Goal: Find specific page/section: Find specific page/section

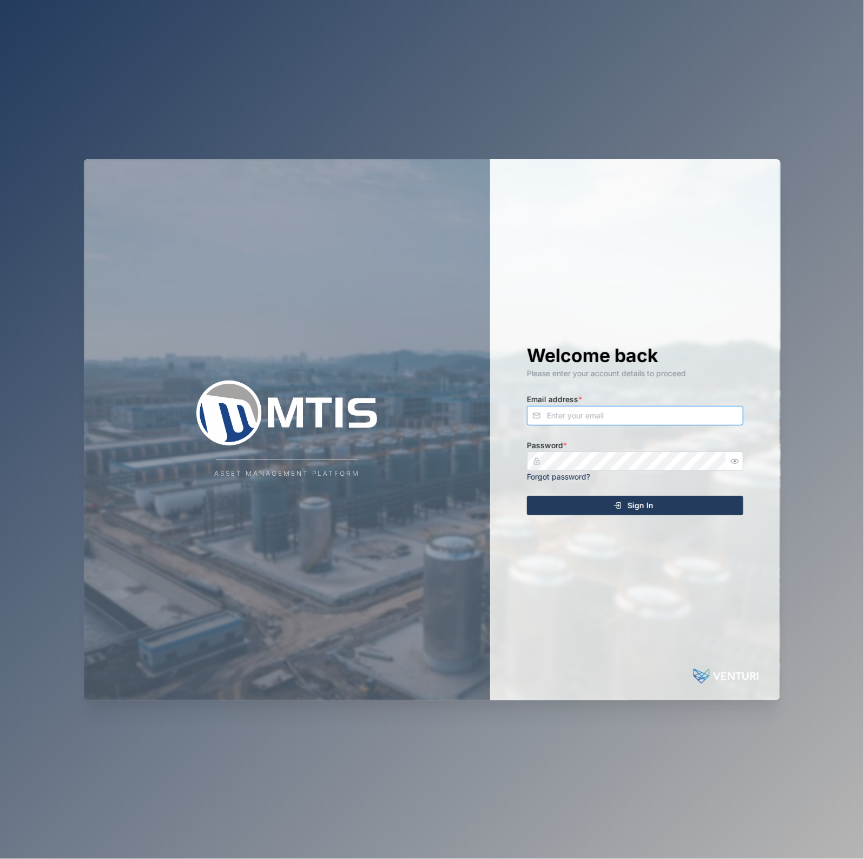
click at [686, 409] on input "Email address *" at bounding box center [635, 415] width 217 height 19
type input "[EMAIL_ADDRESS][PERSON_NAME][DOMAIN_NAME]"
click at [527, 496] on button "Sign In" at bounding box center [635, 505] width 217 height 19
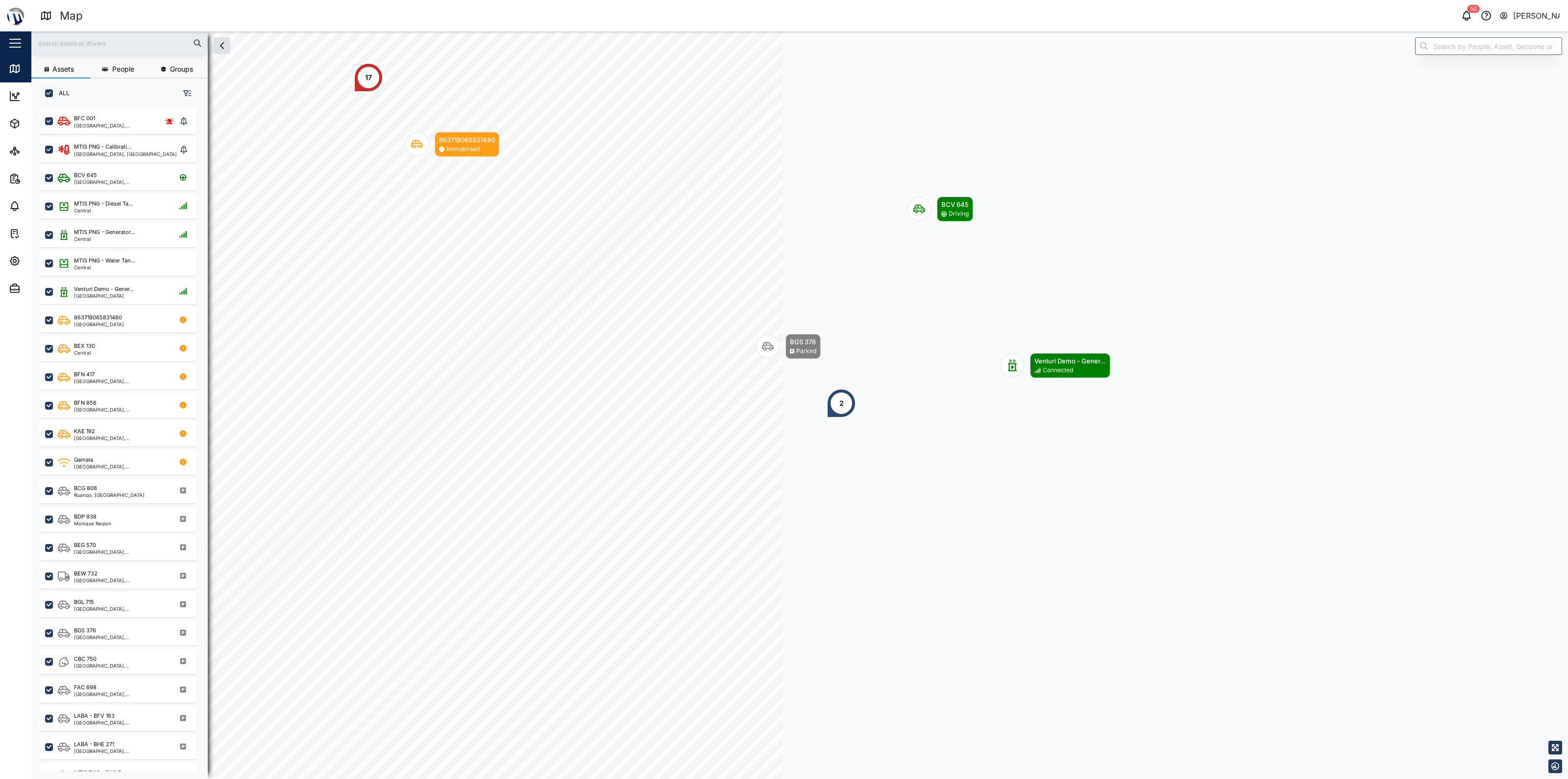
scroll to position [657, 152]
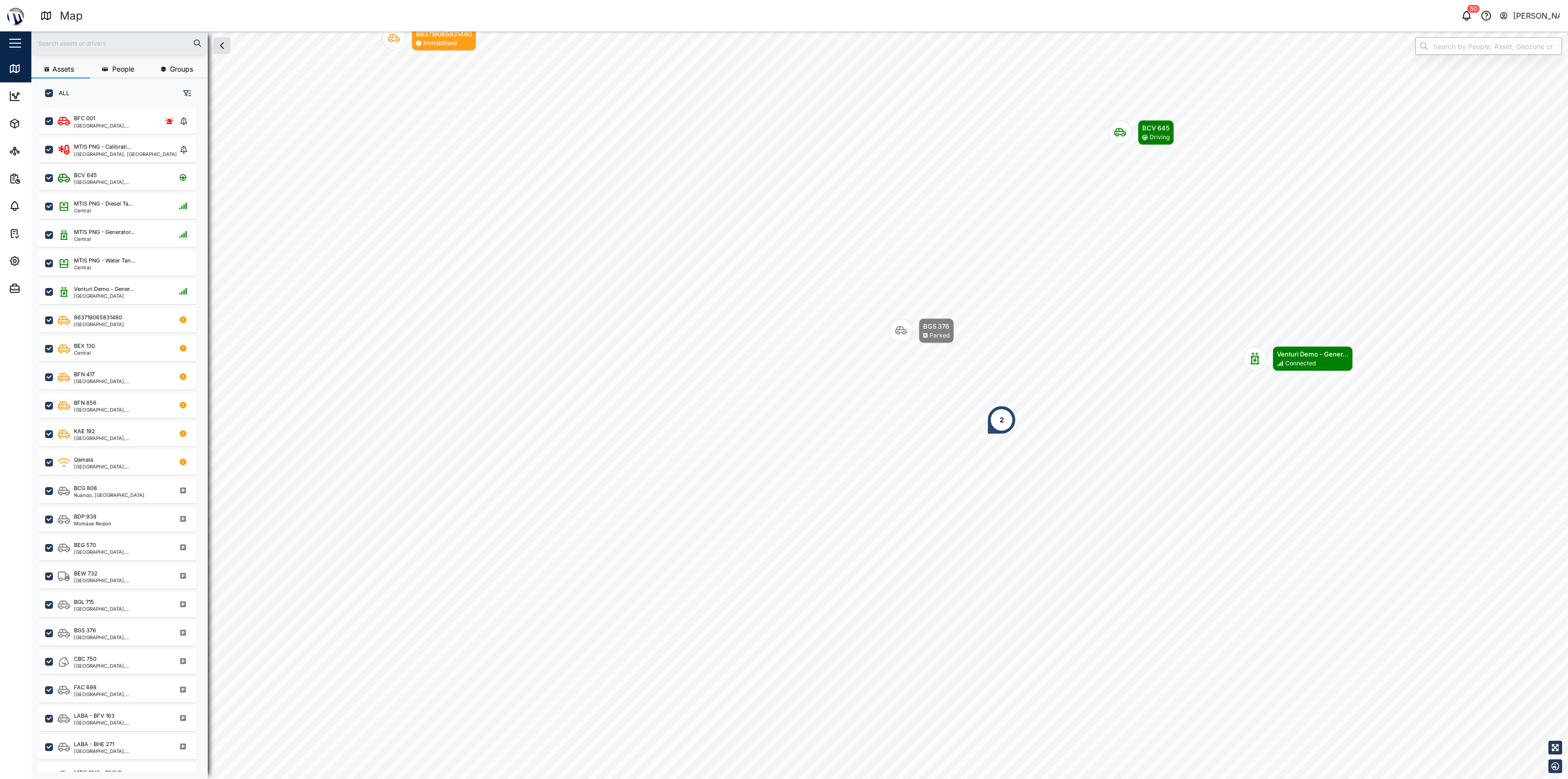
click at [626, 45] on input "search" at bounding box center [1488, 45] width 147 height 17
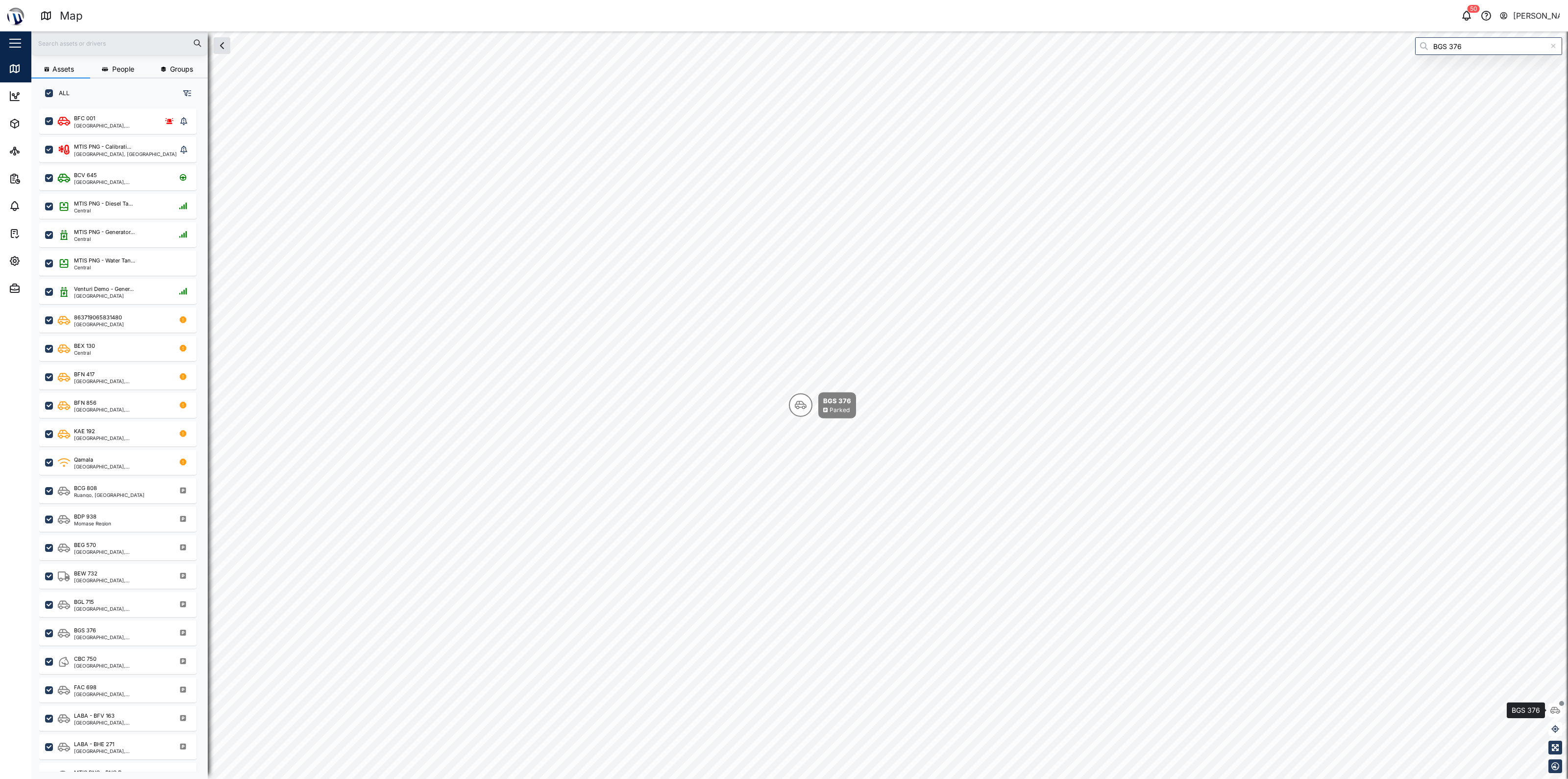
click at [626, 619] on icon "button" at bounding box center [1555, 709] width 10 height 8
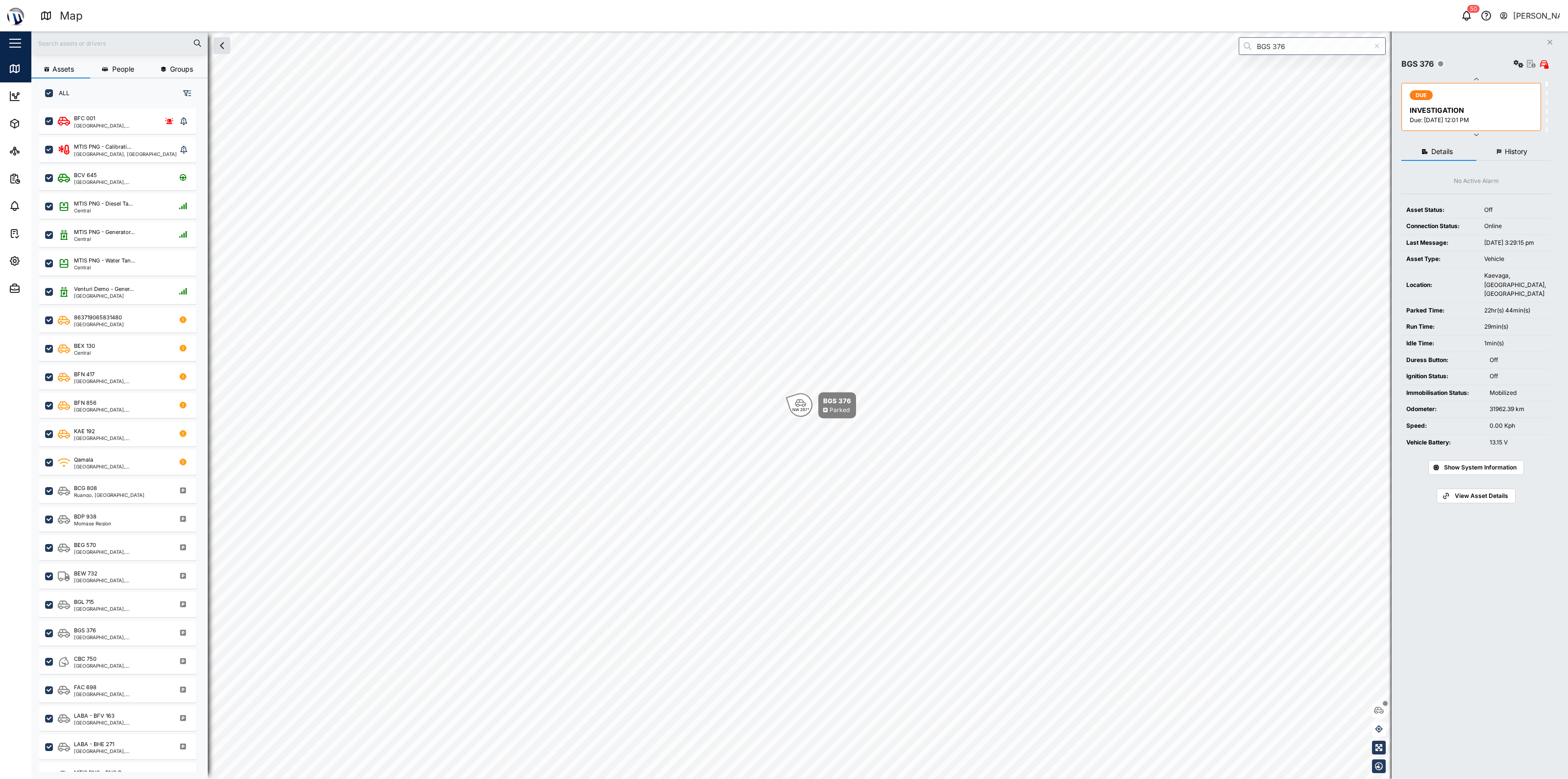
click at [626, 150] on span "History" at bounding box center [1515, 151] width 23 height 7
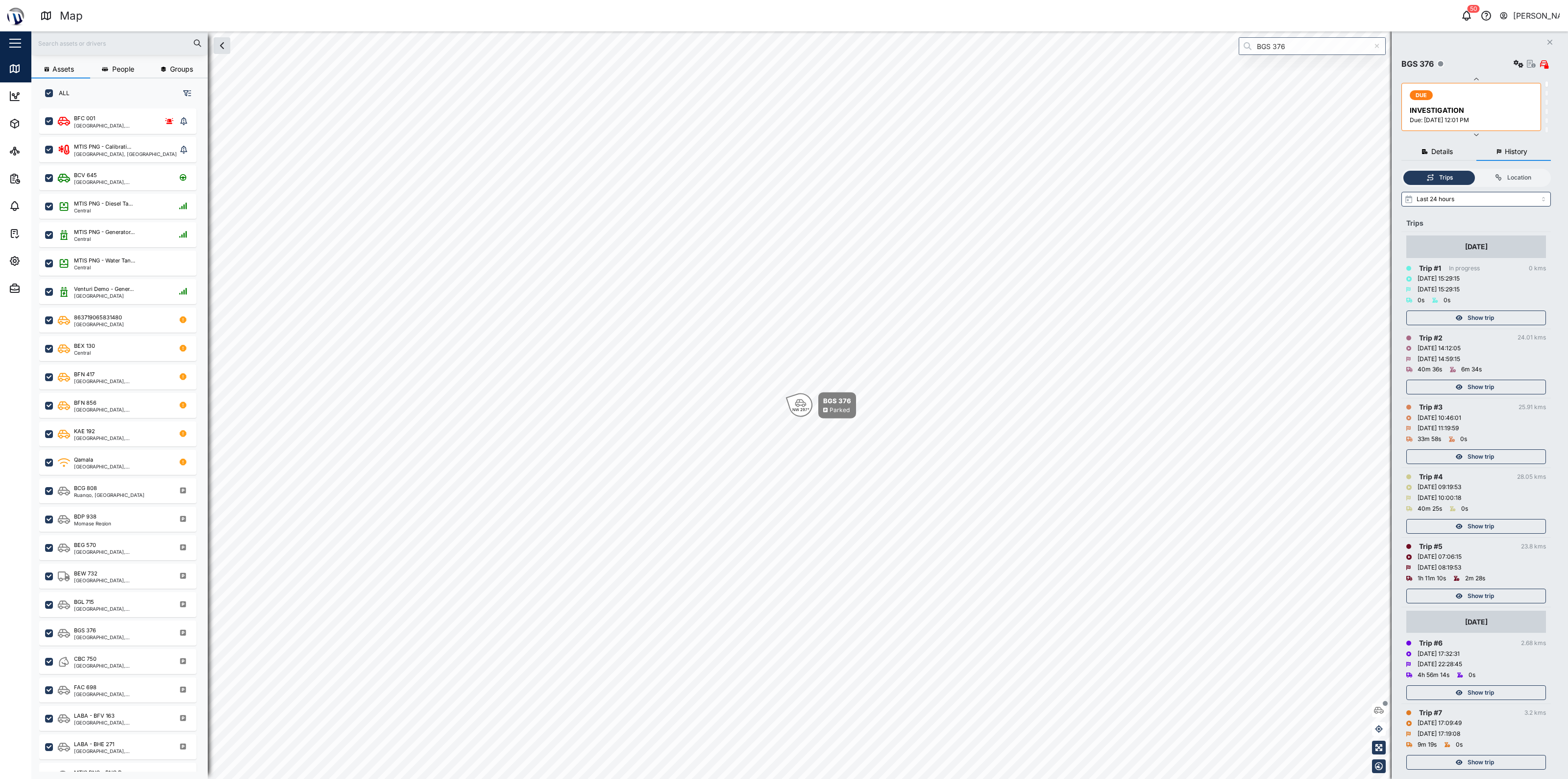
click at [626, 388] on div "Show trip" at bounding box center [1475, 386] width 128 height 14
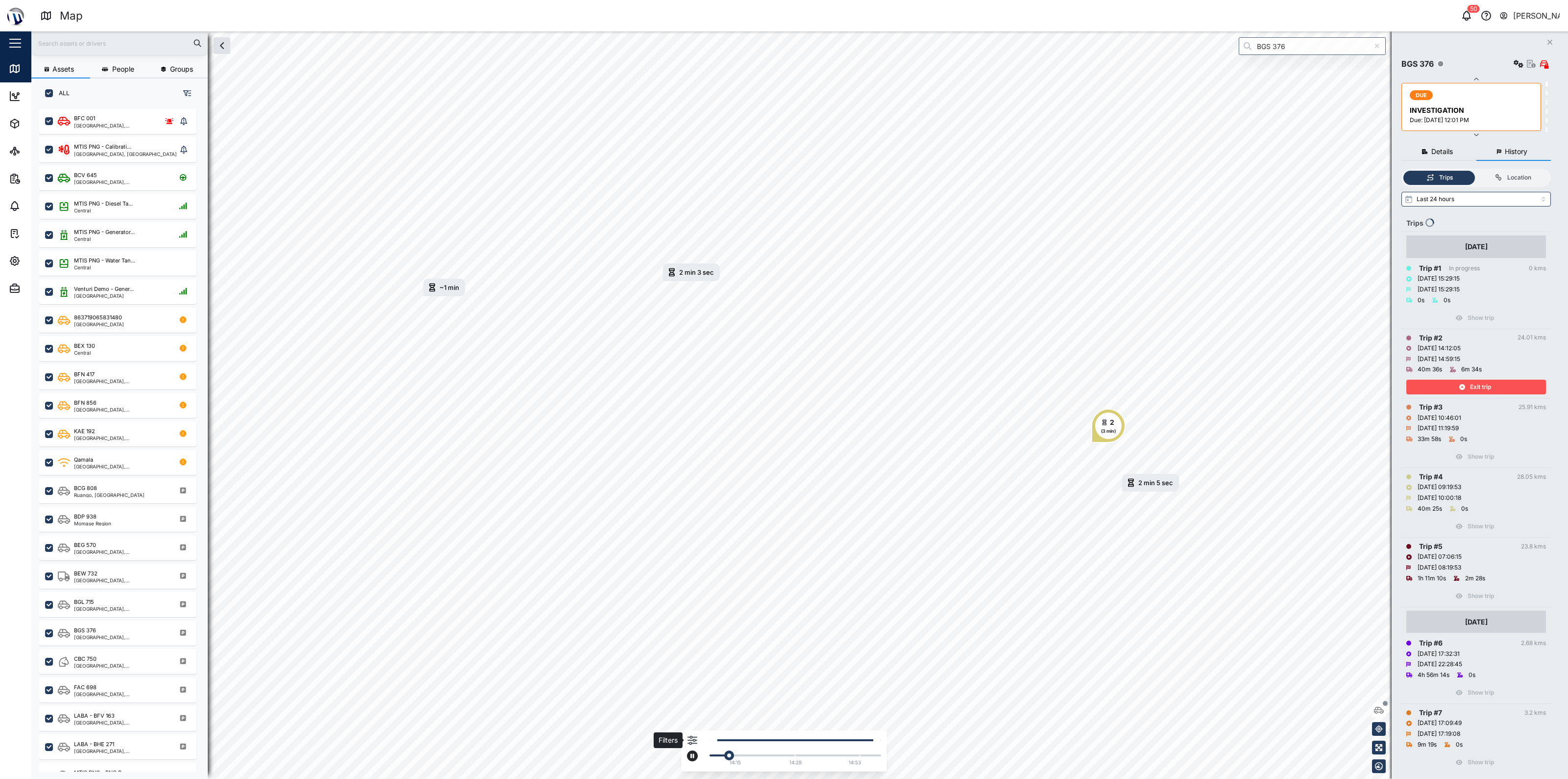
click at [626, 619] on icon "button" at bounding box center [692, 740] width 10 height 9
click at [626, 385] on icon "button" at bounding box center [1462, 387] width 5 height 5
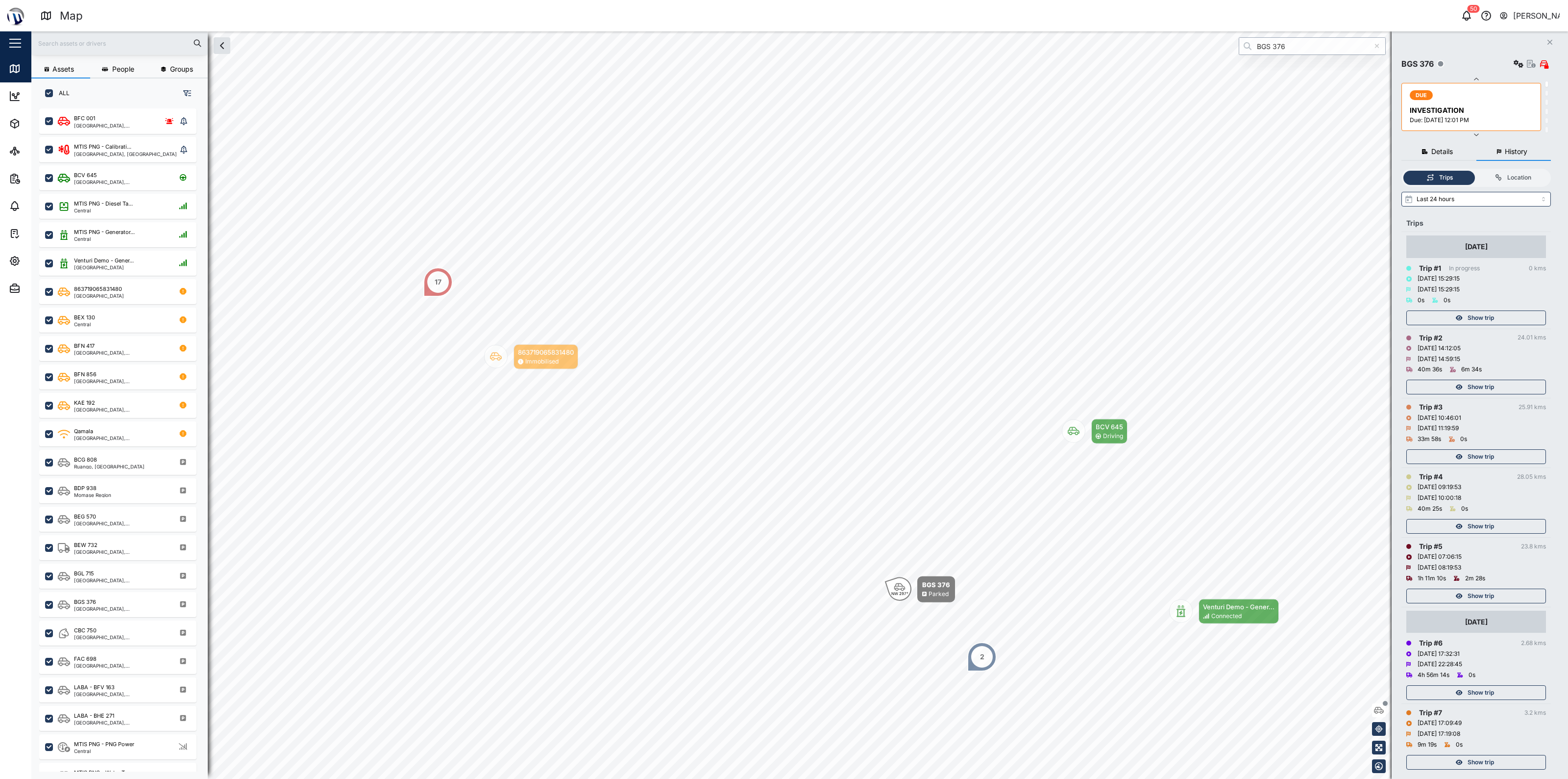
click at [626, 44] on input "BGS 376" at bounding box center [1312, 45] width 147 height 17
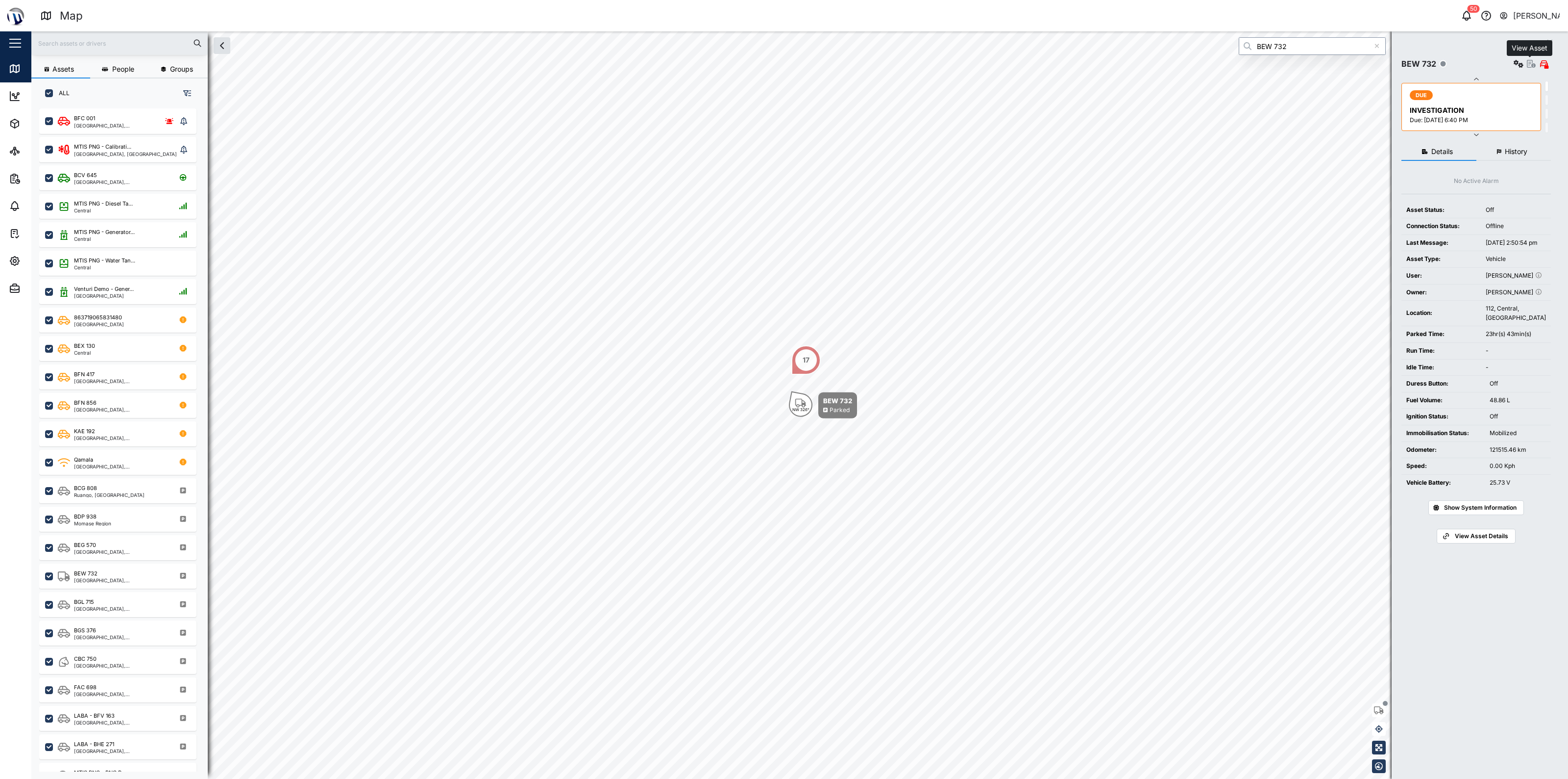
type input "BEW 732"
click at [626, 61] on icon "button" at bounding box center [1532, 63] width 9 height 8
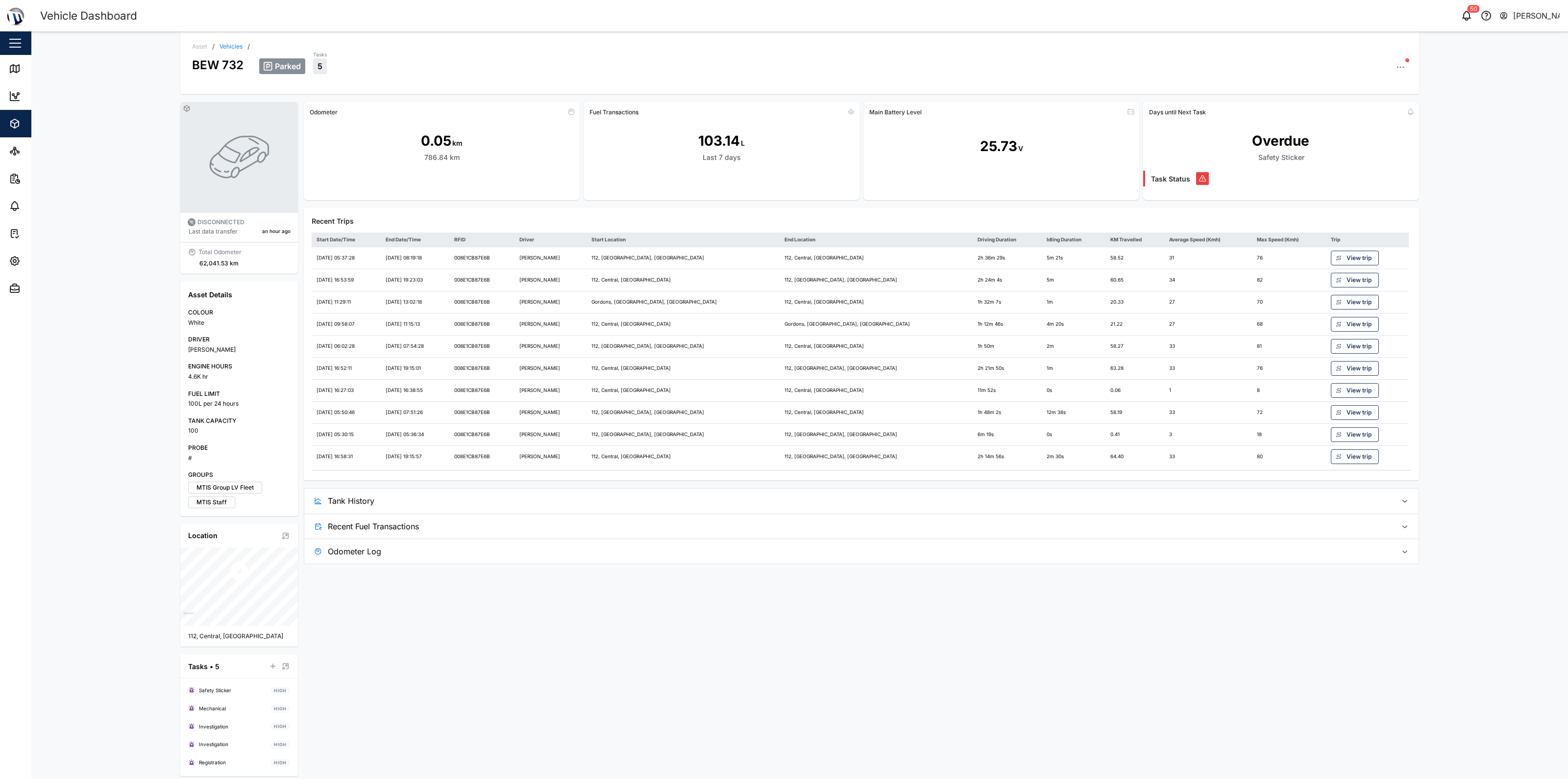
click at [626, 504] on span "Tank History" at bounding box center [858, 500] width 1061 height 24
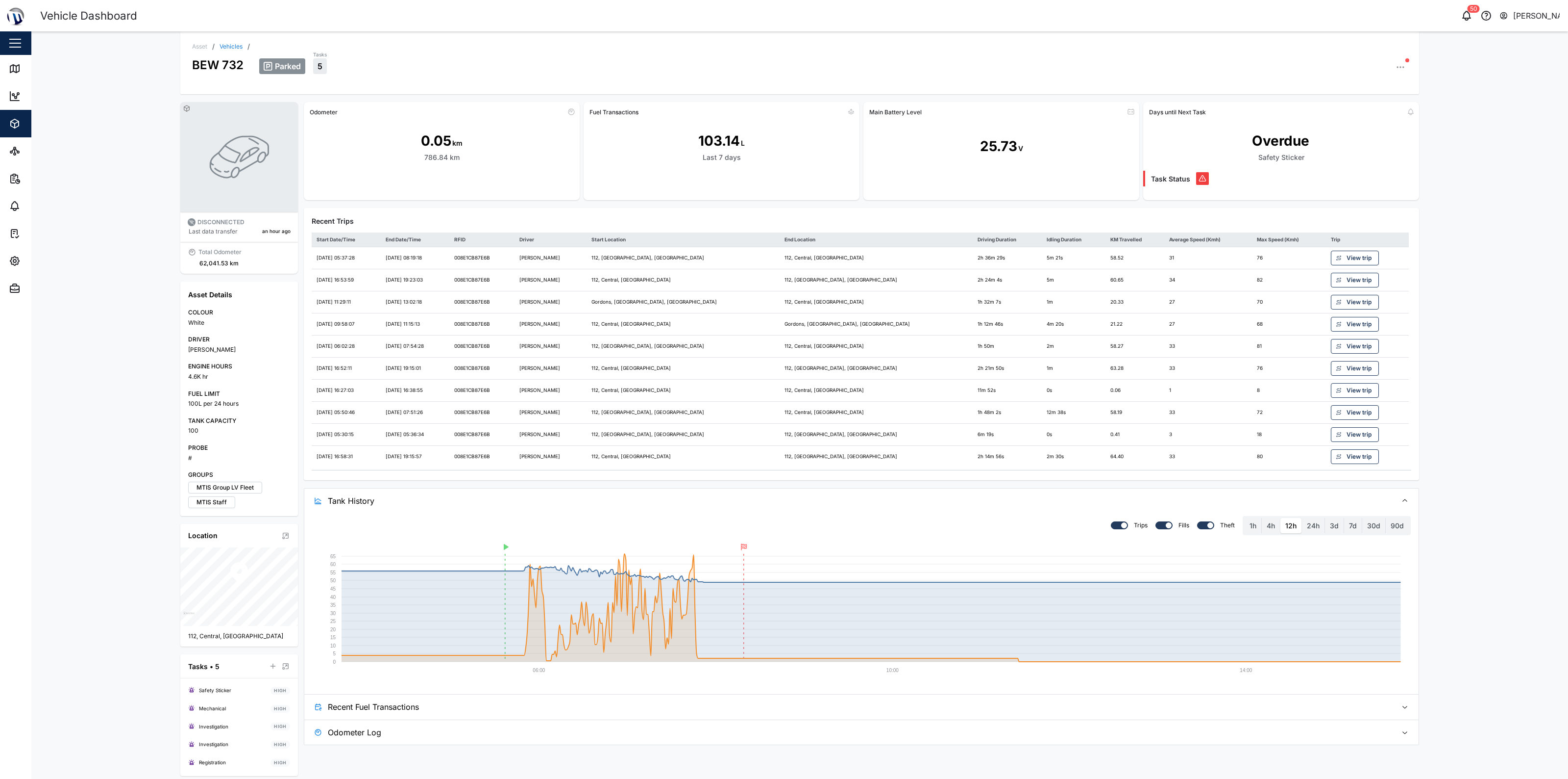
click at [224, 351] on div "[PERSON_NAME]" at bounding box center [239, 350] width 102 height 9
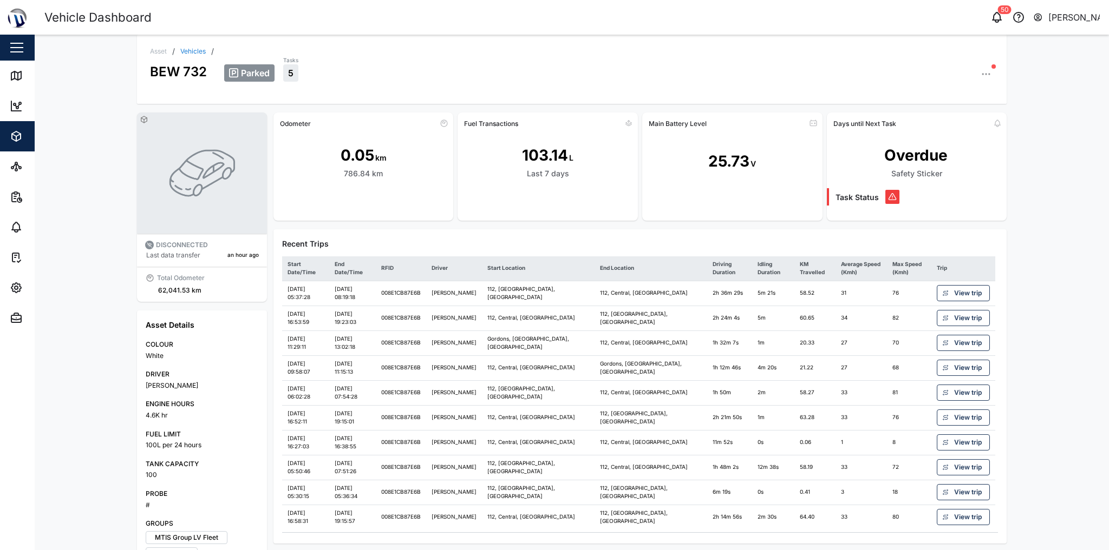
drag, startPoint x: 1570, startPoint y: 15, endPoint x: 849, endPoint y: 253, distance: 759.0
click at [691, 253] on div "Recent Trips Start Date/Time End Date/Time RFID Driver Start Location End Locat…" at bounding box center [639, 387] width 733 height 314
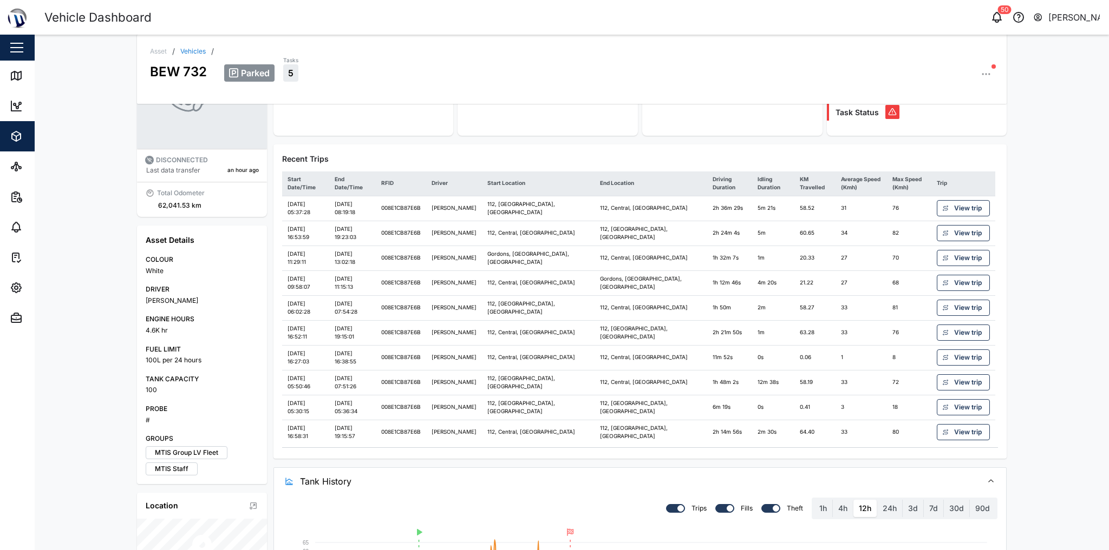
scroll to position [87, 0]
drag, startPoint x: 401, startPoint y: 207, endPoint x: 441, endPoint y: 211, distance: 40.2
click at [426, 211] on td "008E1CB87E6B" at bounding box center [401, 206] width 50 height 25
click at [422, 206] on td "008E1CB87E6B" at bounding box center [401, 206] width 50 height 25
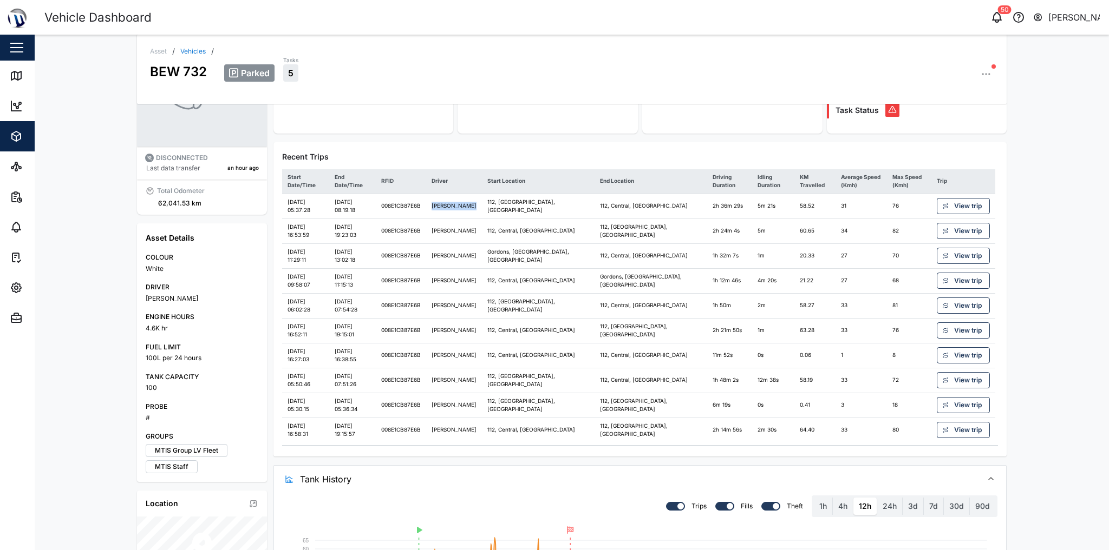
drag, startPoint x: 451, startPoint y: 199, endPoint x: 477, endPoint y: 214, distance: 30.3
click at [477, 214] on td "[PERSON_NAME]" at bounding box center [454, 206] width 56 height 25
click at [474, 212] on td "[PERSON_NAME]" at bounding box center [454, 206] width 56 height 25
click at [7, 81] on link "Map" at bounding box center [70, 76] width 141 height 30
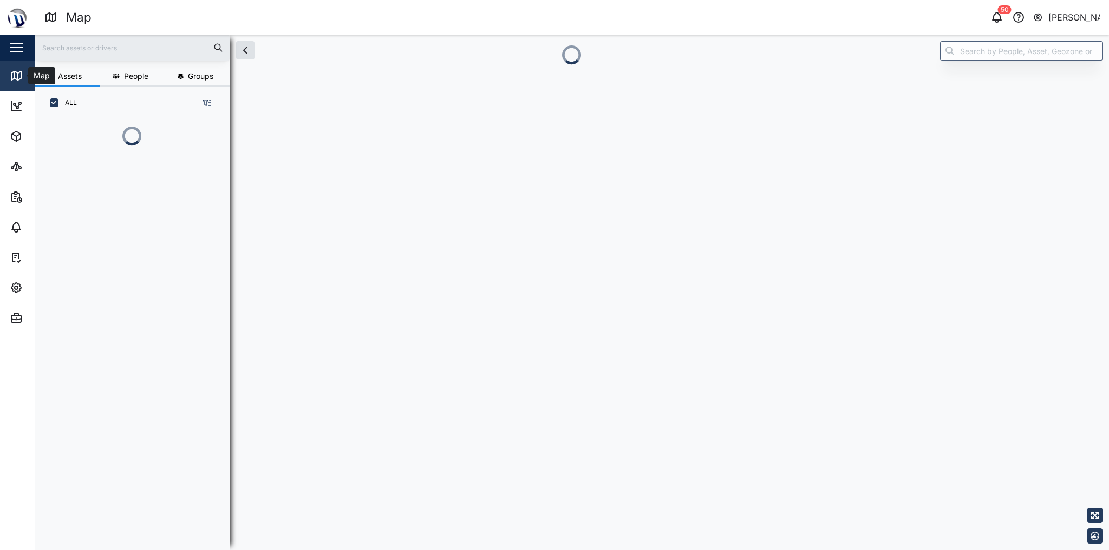
scroll to position [372, 171]
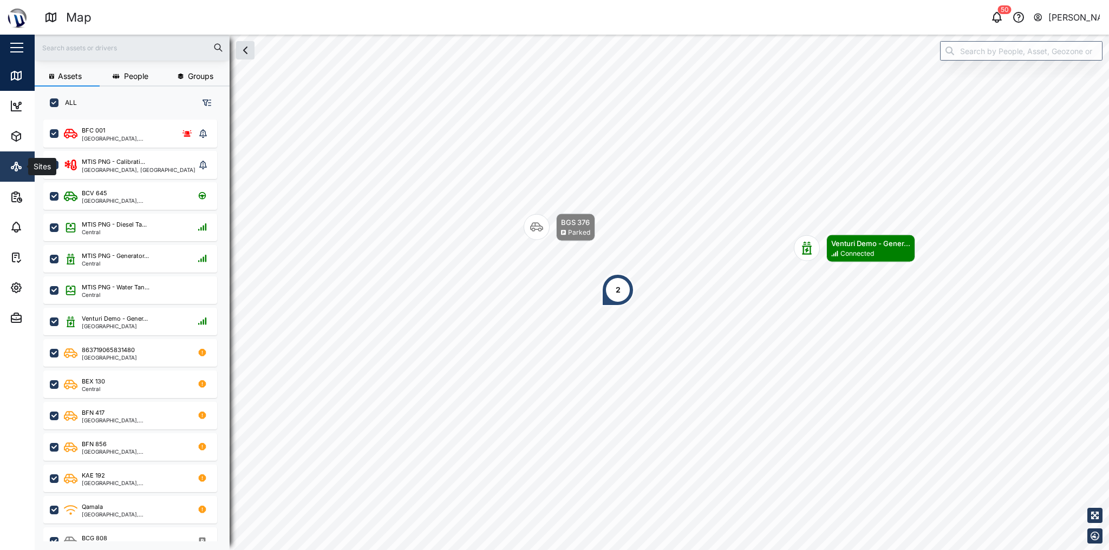
click at [17, 165] on icon at bounding box center [18, 166] width 2 height 3
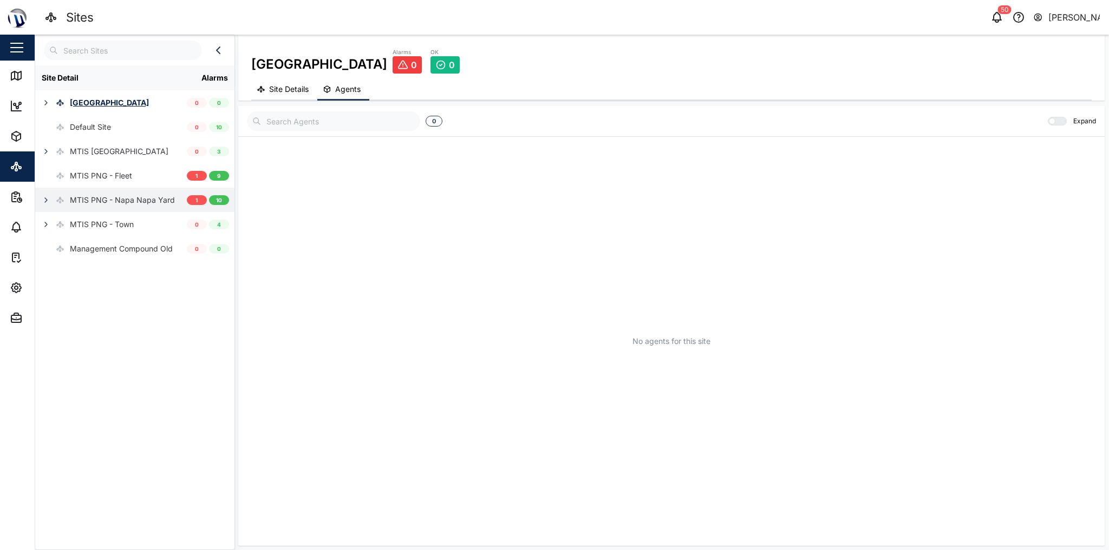
click at [155, 202] on div "MTIS PNG - Napa Napa Yard" at bounding box center [122, 200] width 105 height 12
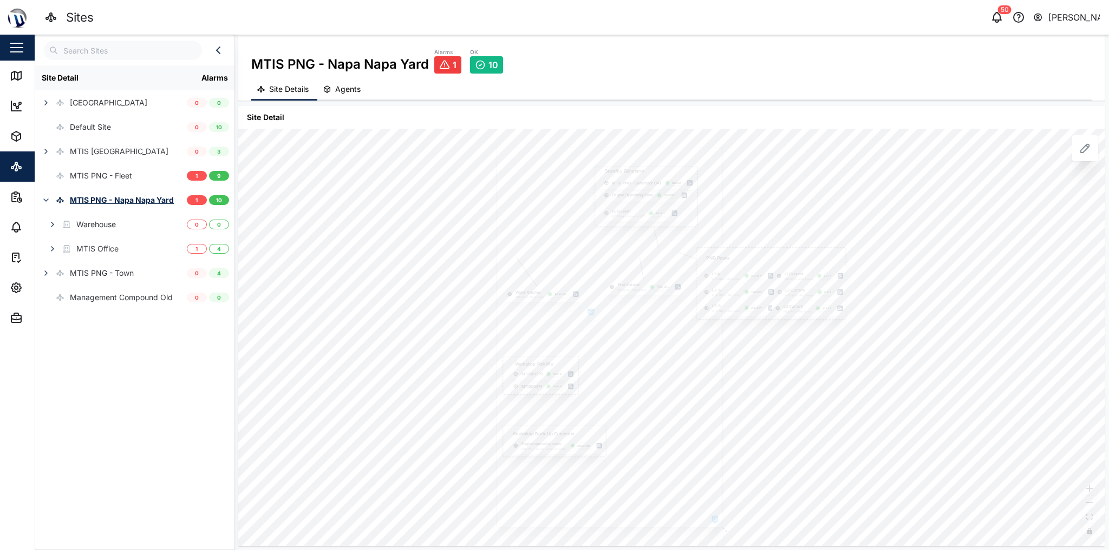
drag, startPoint x: 791, startPoint y: 384, endPoint x: 768, endPoint y: 362, distance: 32.5
drag, startPoint x: 764, startPoint y: 339, endPoint x: 755, endPoint y: 332, distance: 11.6
drag, startPoint x: 723, startPoint y: 333, endPoint x: 700, endPoint y: 327, distance: 24.2
drag, startPoint x: 663, startPoint y: 267, endPoint x: 630, endPoint y: 255, distance: 34.4
click at [630, 255] on div at bounding box center [568, 325] width 241 height 405
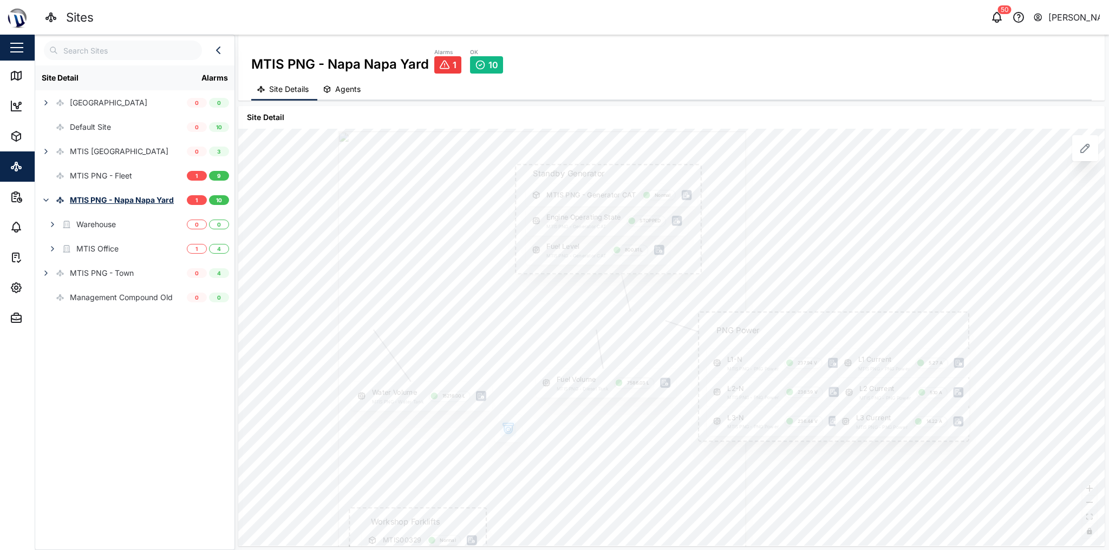
drag, startPoint x: 560, startPoint y: 240, endPoint x: 530, endPoint y: 328, distance: 93.1
click at [530, 328] on div at bounding box center [542, 475] width 408 height 686
drag, startPoint x: 608, startPoint y: 462, endPoint x: 608, endPoint y: 392, distance: 69.3
click at [608, 392] on div at bounding box center [541, 471] width 408 height 686
drag, startPoint x: 604, startPoint y: 403, endPoint x: 602, endPoint y: 314, distance: 88.8
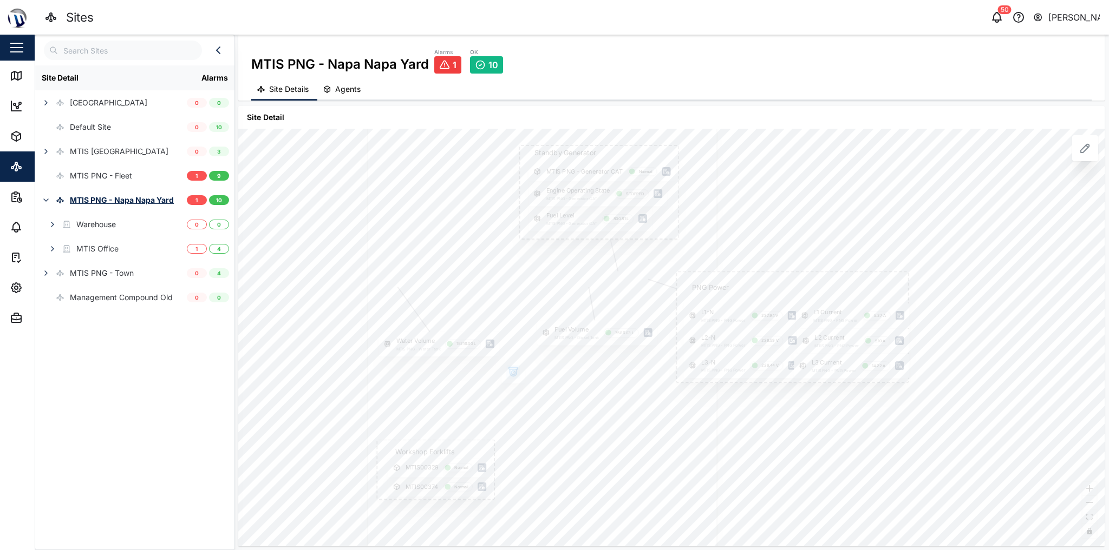
drag, startPoint x: 550, startPoint y: 450, endPoint x: 537, endPoint y: 362, distance: 89.2
click at [691, 375] on div "L3 Current MTIS PNG - PNG Power 14.22 A" at bounding box center [851, 365] width 115 height 25
click at [134, 299] on div "Management Compound Old" at bounding box center [121, 298] width 103 height 12
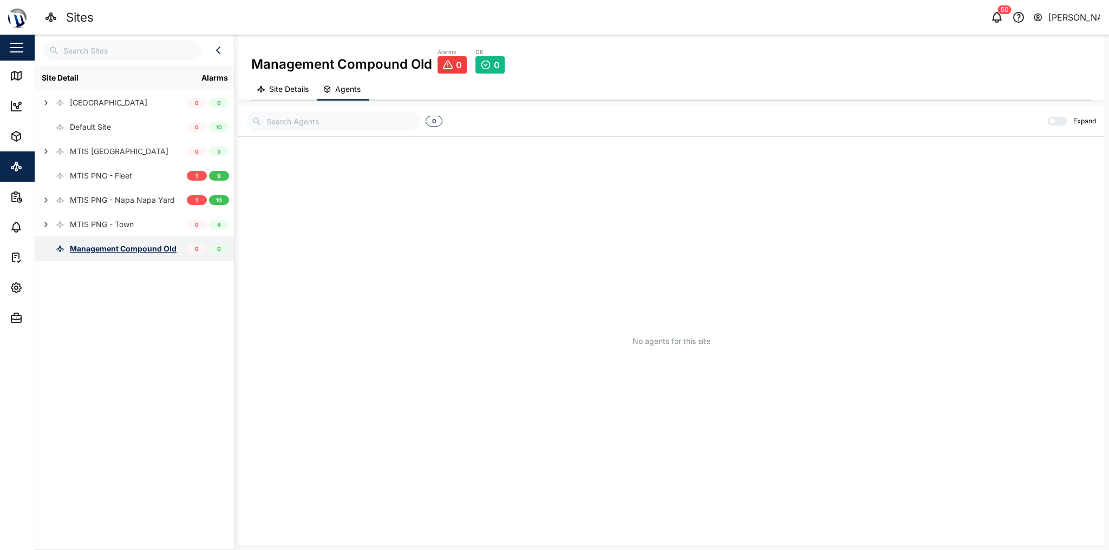
click at [103, 251] on div "Management Compound Old" at bounding box center [123, 249] width 107 height 12
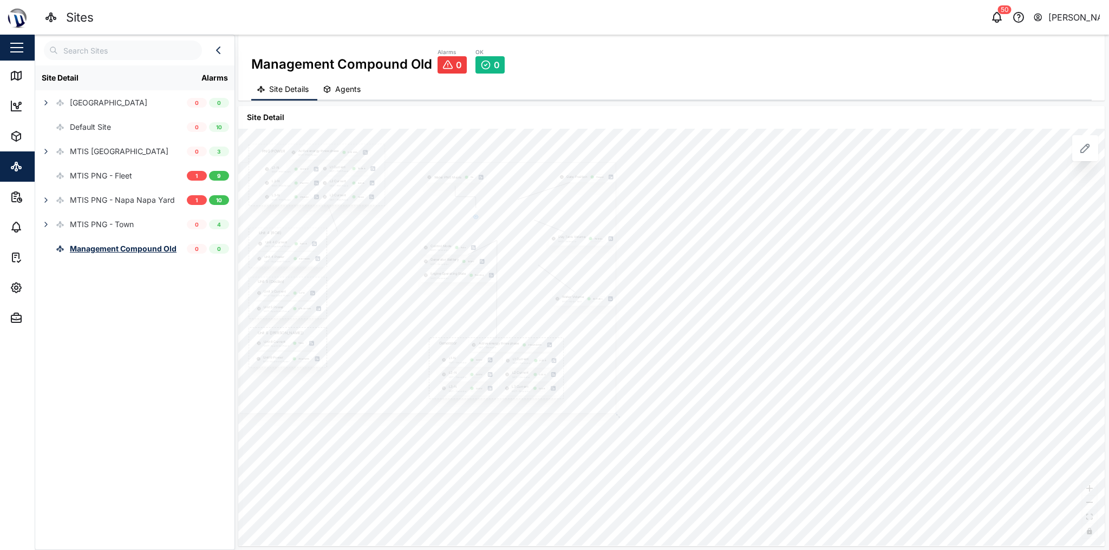
drag, startPoint x: 351, startPoint y: 276, endPoint x: 406, endPoint y: 291, distance: 57.8
click at [406, 291] on div at bounding box center [428, 287] width 376 height 251
drag, startPoint x: 373, startPoint y: 299, endPoint x: 457, endPoint y: 316, distance: 85.6
click at [457, 316] on div at bounding box center [513, 305] width 376 height 251
drag, startPoint x: 457, startPoint y: 316, endPoint x: 467, endPoint y: 370, distance: 55.1
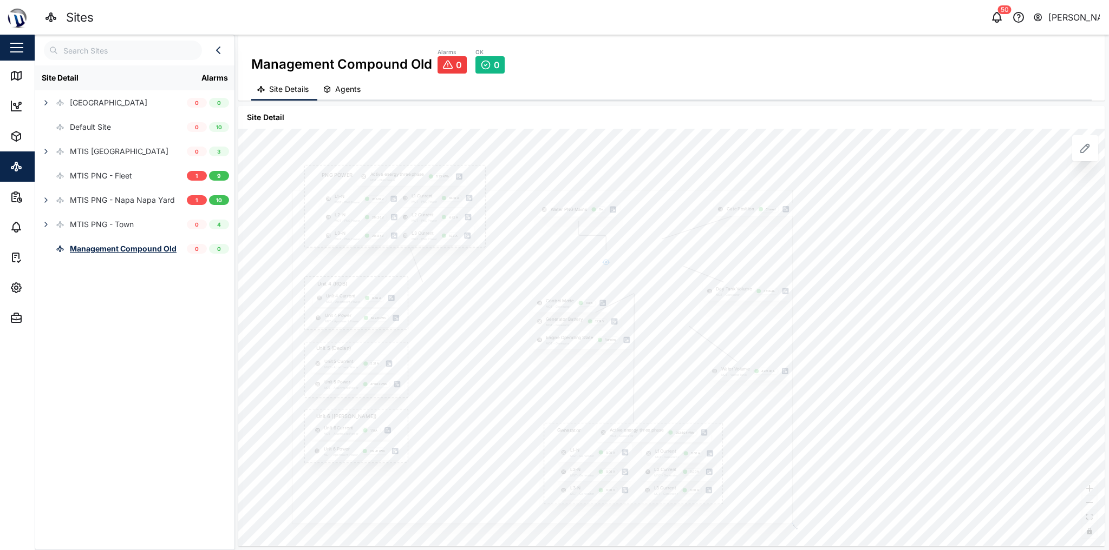
click at [467, 370] on div at bounding box center [542, 357] width 500 height 334
drag, startPoint x: 467, startPoint y: 370, endPoint x: 488, endPoint y: 340, distance: 36.9
click at [488, 340] on div at bounding box center [568, 329] width 500 height 334
drag, startPoint x: 446, startPoint y: 417, endPoint x: 438, endPoint y: 480, distance: 63.8
click at [12, 145] on span "Assets" at bounding box center [59, 136] width 99 height 30
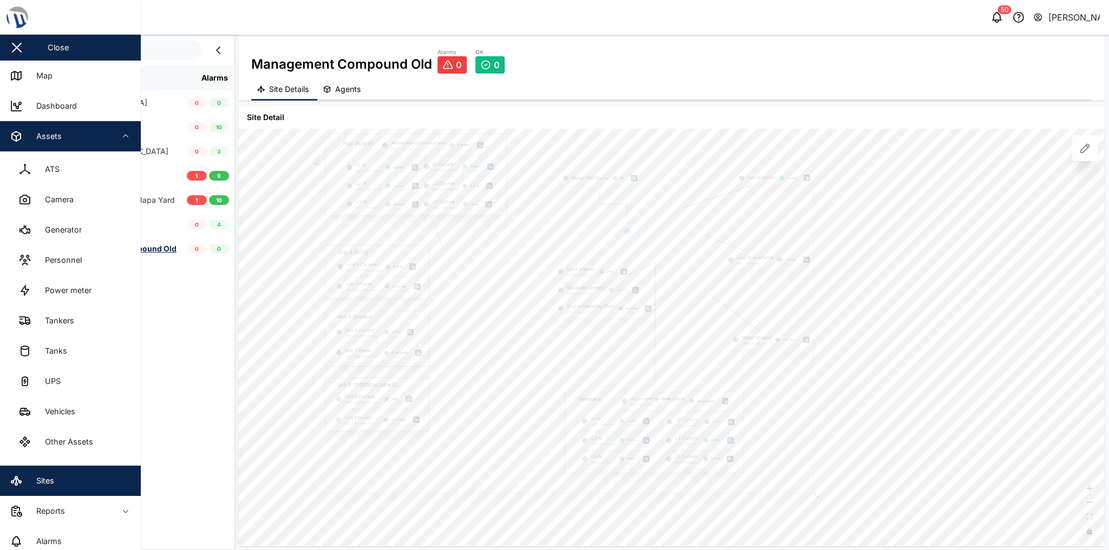
click at [12, 146] on span "Assets" at bounding box center [59, 136] width 99 height 30
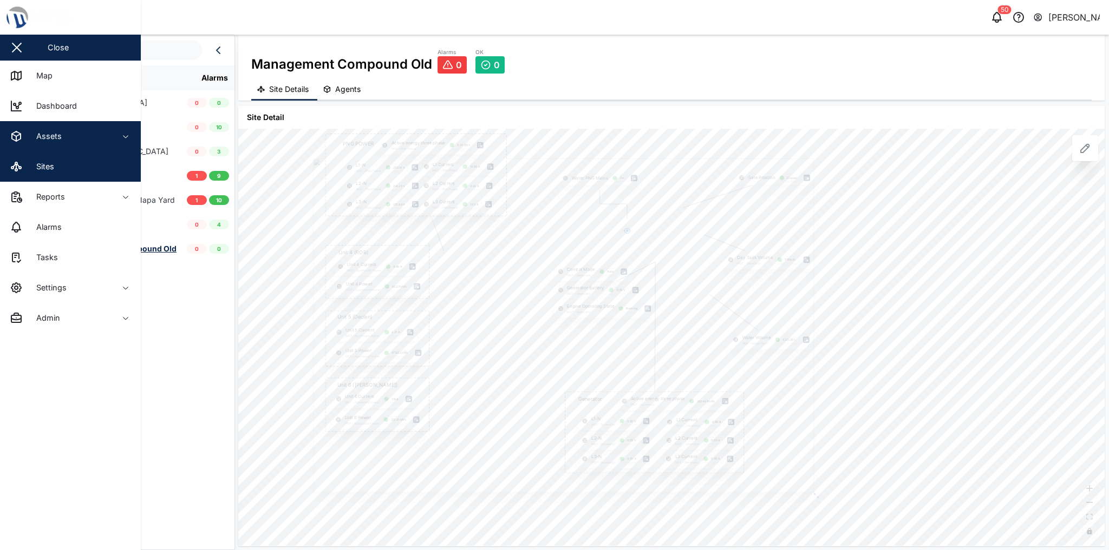
click at [86, 138] on div "Assets" at bounding box center [59, 136] width 99 height 13
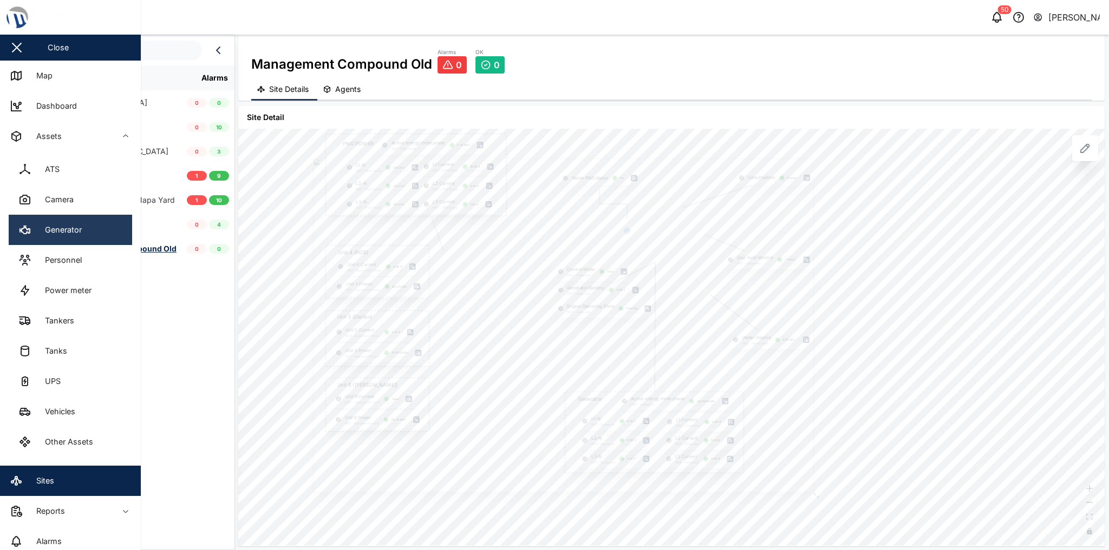
click at [80, 234] on div "Generator" at bounding box center [59, 230] width 45 height 12
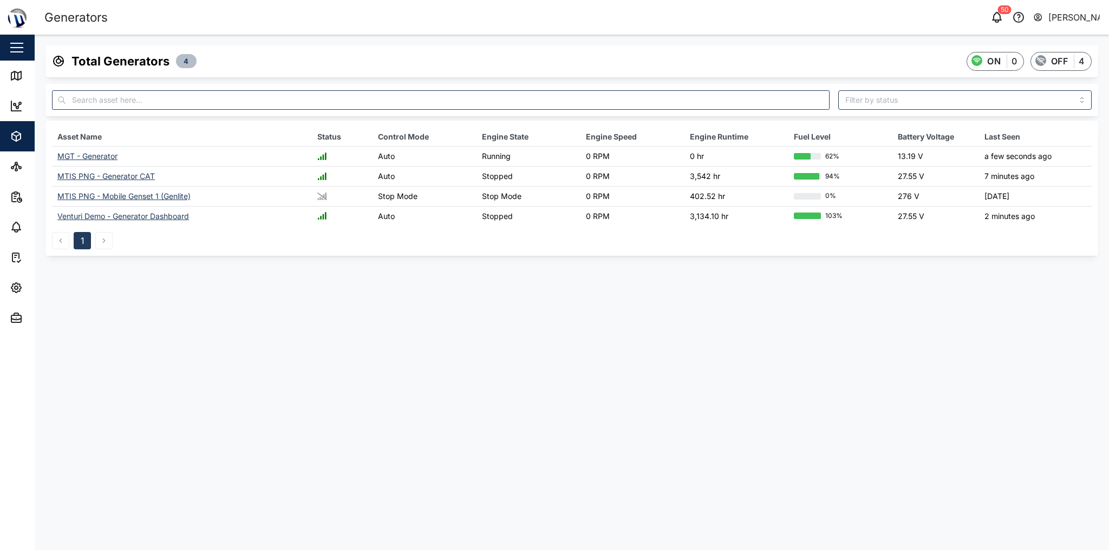
click at [142, 175] on div "MTIS PNG - Generator CAT" at bounding box center [105, 176] width 97 height 9
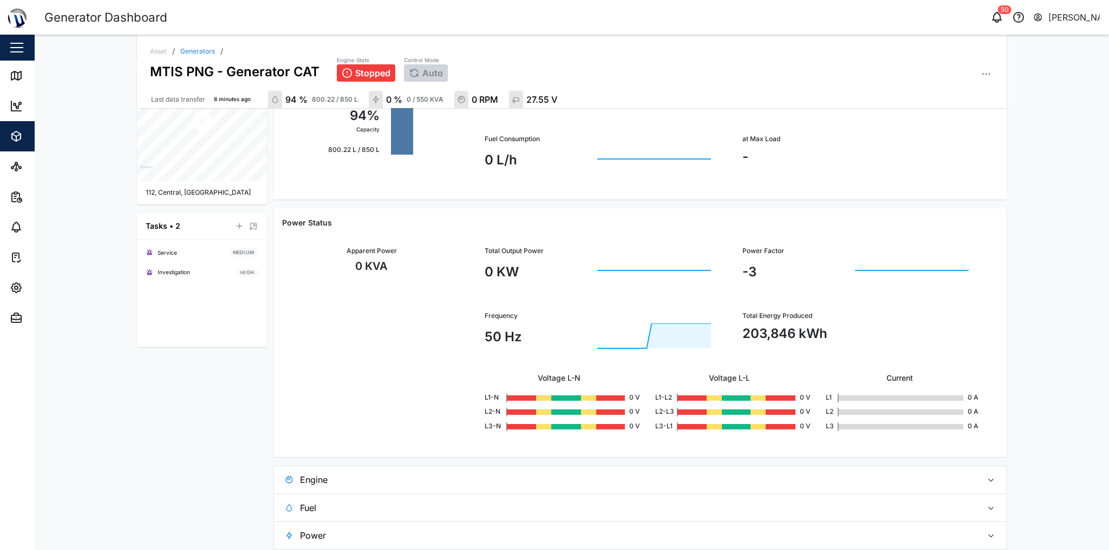
scroll to position [371, 0]
